Goal: Transaction & Acquisition: Purchase product/service

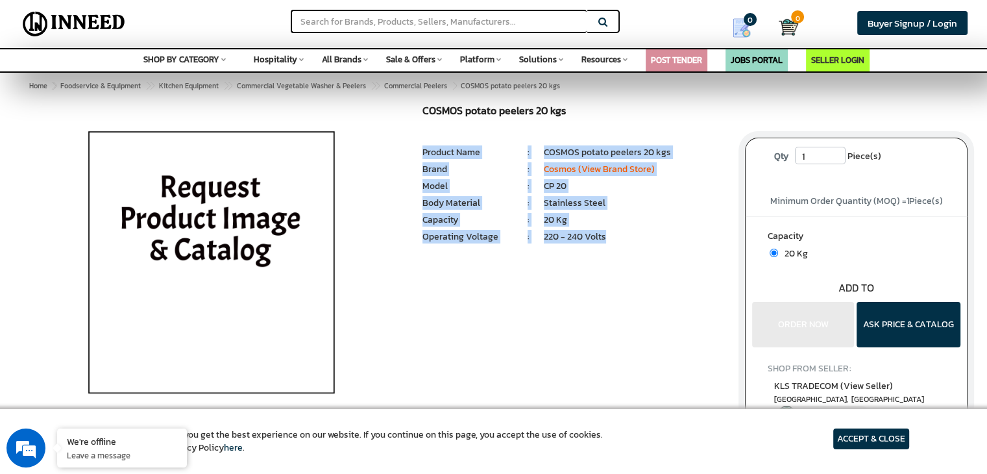
drag, startPoint x: 423, startPoint y: 150, endPoint x: 616, endPoint y: 239, distance: 212.7
click at [616, 239] on ul "1 Piece(s) : Product Name : COSMOS potato peelers 20 kgs Brand : Cosmos (View B…" at bounding box center [573, 196] width 303 height 101
copy ul "Product Name : COSMOS potato peelers 20 kgs Brand : Cosmos (View Brand Store) M…"
click at [647, 241] on li "220 - 240 Volts" at bounding box center [635, 236] width 182 height 13
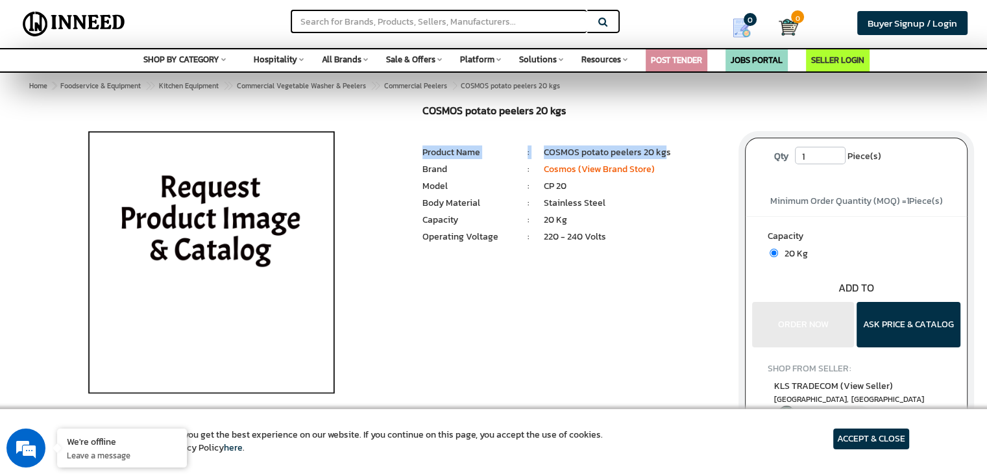
drag, startPoint x: 477, startPoint y: 150, endPoint x: 619, endPoint y: 192, distance: 147.4
click at [659, 146] on ul "Product Name : COSMOS potato peelers 20 kgs" at bounding box center [573, 146] width 303 height 0
drag, startPoint x: 664, startPoint y: 241, endPoint x: 625, endPoint y: 212, distance: 48.8
click at [664, 241] on li "220 - 240 Volts" at bounding box center [635, 236] width 182 height 13
drag, startPoint x: 545, startPoint y: 149, endPoint x: 606, endPoint y: 158, distance: 61.7
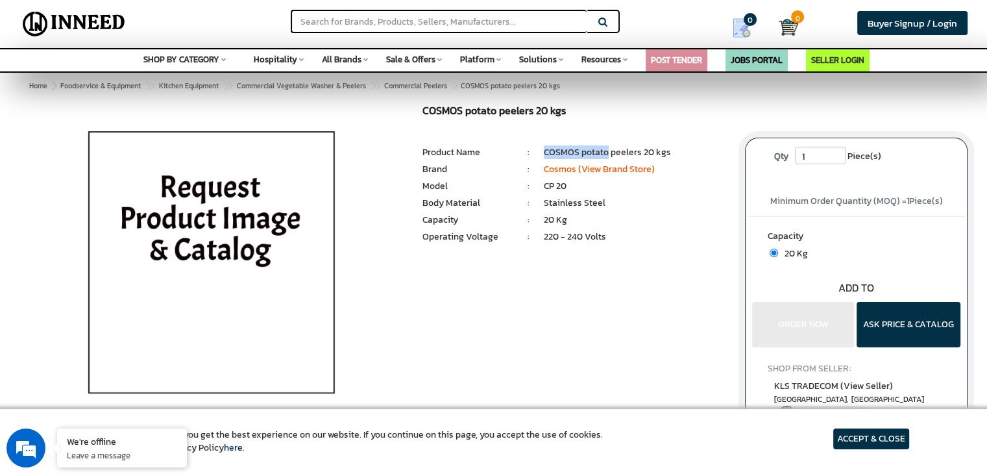
click at [606, 158] on li "COSMOS potato peelers 20 kgs" at bounding box center [635, 152] width 182 height 13
copy li "COSMOS potato"
click at [234, 235] on img at bounding box center [211, 267] width 303 height 324
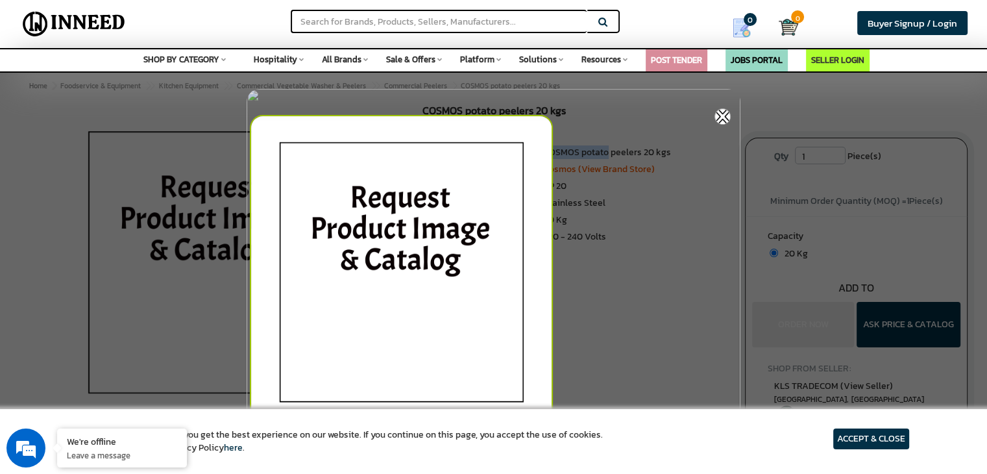
click at [456, 226] on img at bounding box center [401, 277] width 303 height 324
click at [792, 118] on div at bounding box center [493, 237] width 987 height 474
drag, startPoint x: 219, startPoint y: 130, endPoint x: 941, endPoint y: 127, distance: 721.9
click at [941, 127] on div at bounding box center [493, 237] width 987 height 474
click at [878, 117] on div at bounding box center [493, 237] width 987 height 474
